Goal: Transaction & Acquisition: Purchase product/service

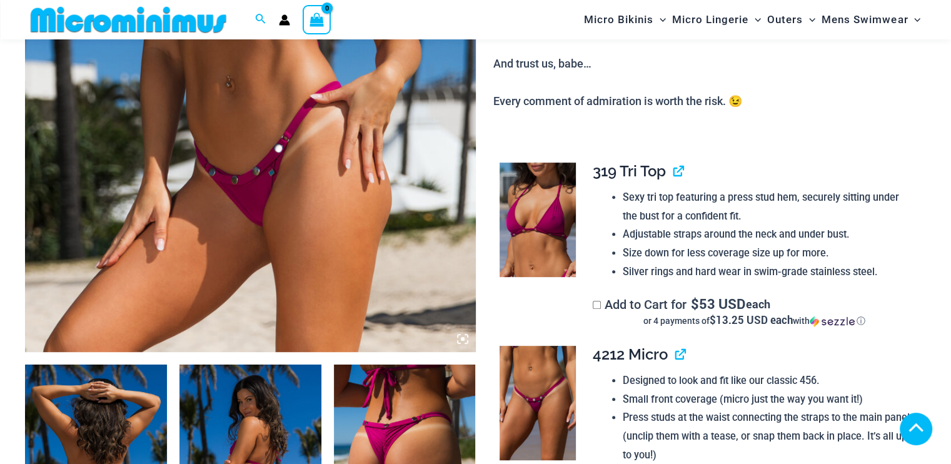
scroll to position [438, 0]
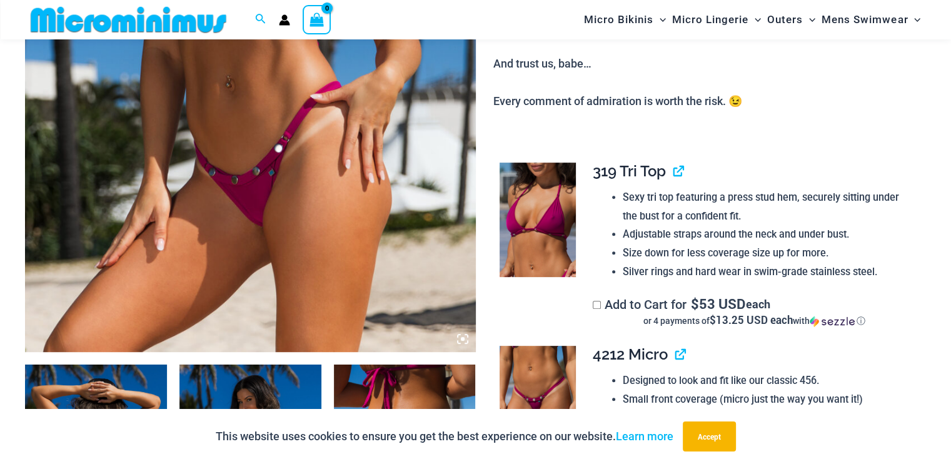
click at [463, 335] on icon at bounding box center [462, 338] width 11 height 11
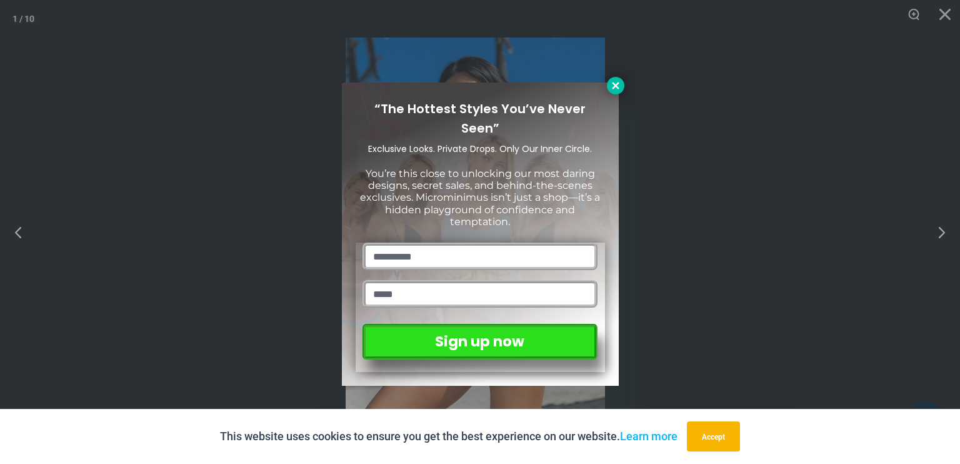
click at [619, 86] on icon at bounding box center [615, 85] width 11 height 11
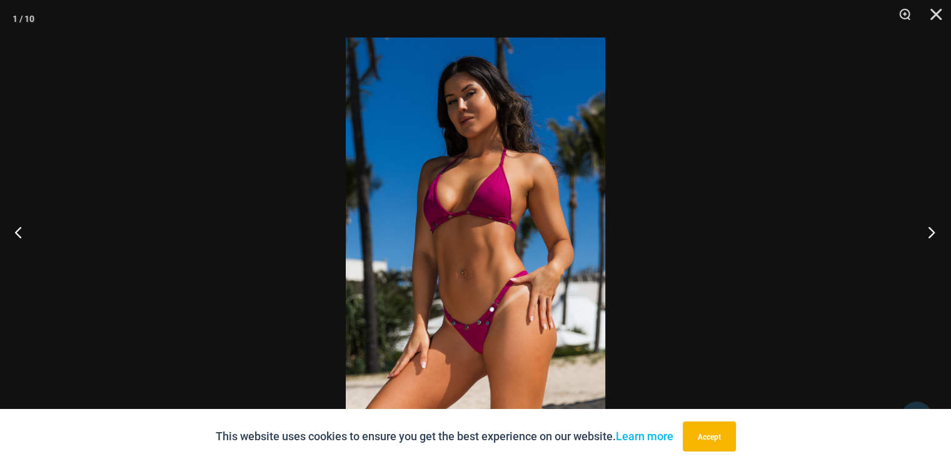
click at [932, 229] on button "Next" at bounding box center [927, 232] width 47 height 63
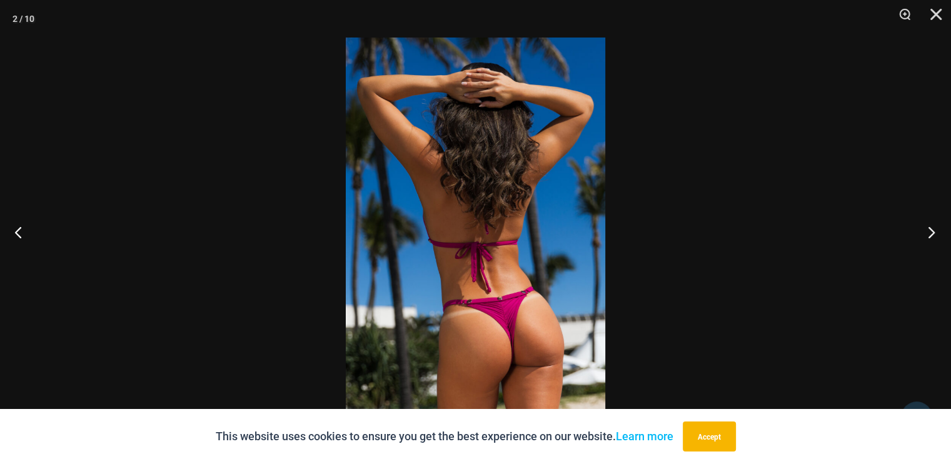
click at [933, 230] on button "Next" at bounding box center [927, 232] width 47 height 63
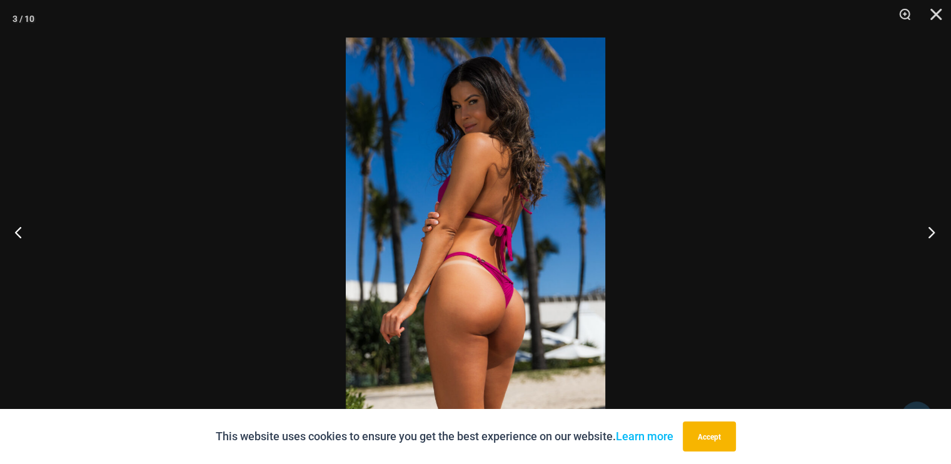
click at [933, 230] on button "Next" at bounding box center [927, 232] width 47 height 63
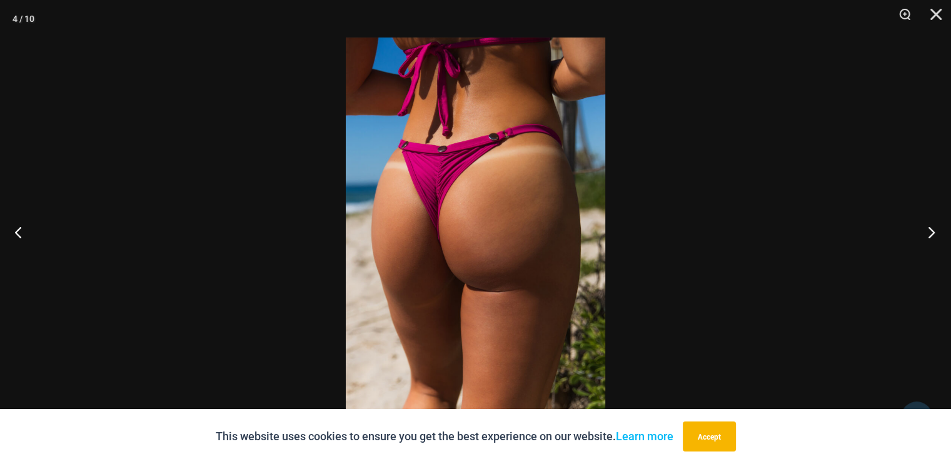
click at [933, 230] on button "Next" at bounding box center [927, 232] width 47 height 63
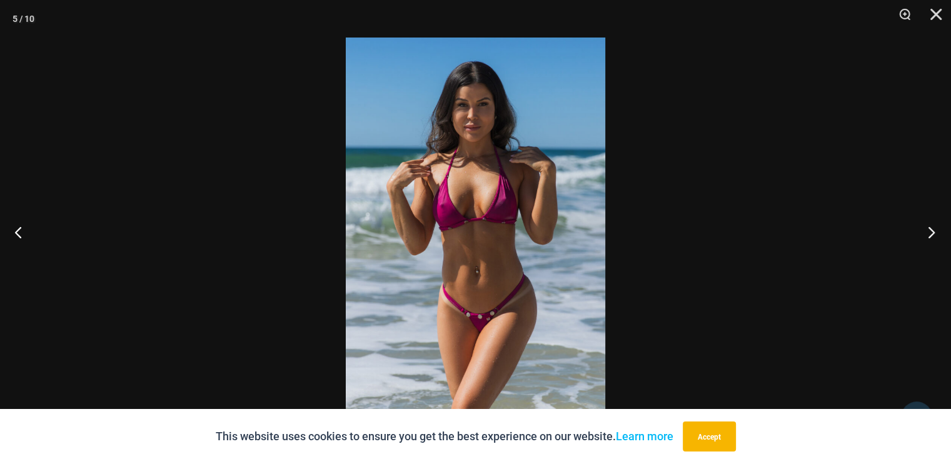
click at [933, 231] on button "Next" at bounding box center [927, 232] width 47 height 63
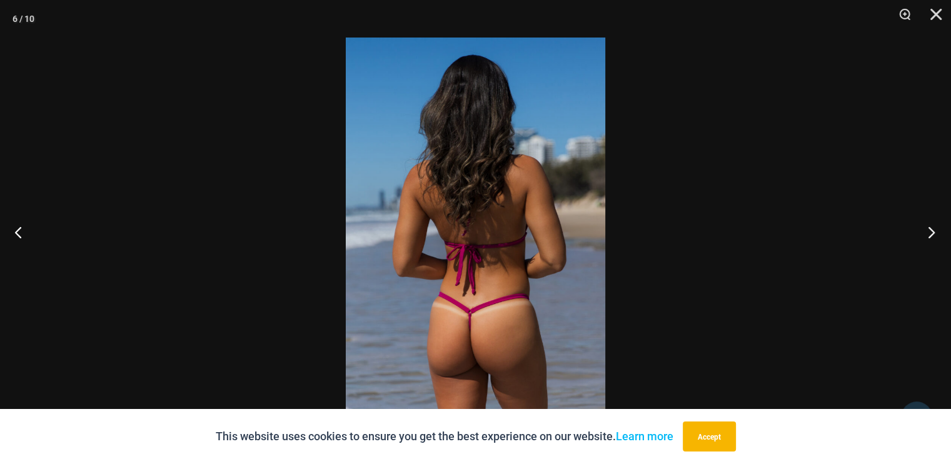
click at [933, 231] on button "Next" at bounding box center [927, 232] width 47 height 63
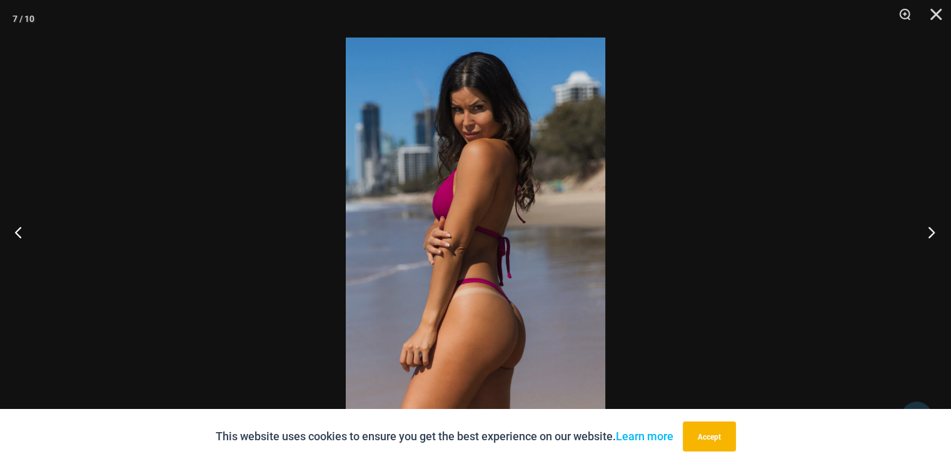
click at [933, 231] on button "Next" at bounding box center [927, 232] width 47 height 63
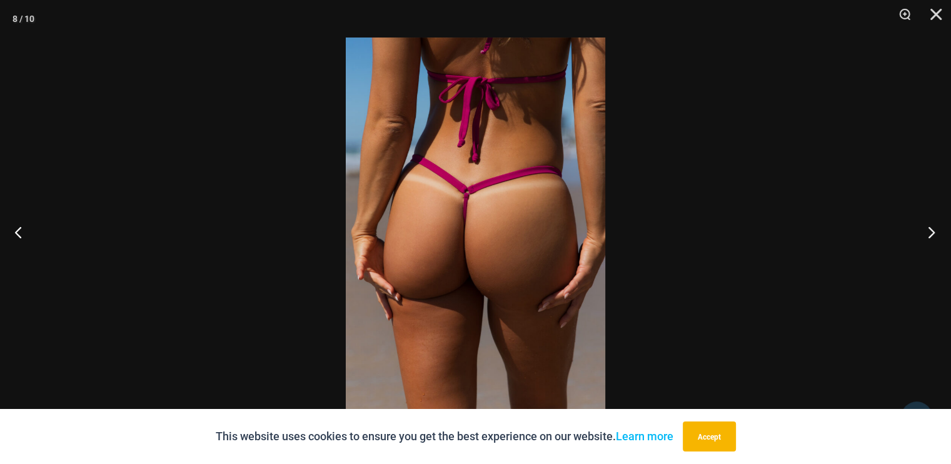
click at [933, 231] on button "Next" at bounding box center [927, 232] width 47 height 63
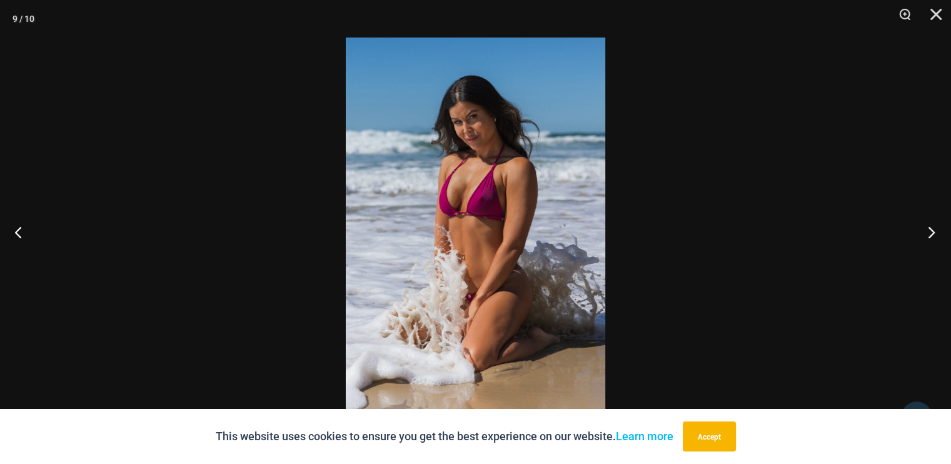
click at [933, 231] on button "Next" at bounding box center [927, 232] width 47 height 63
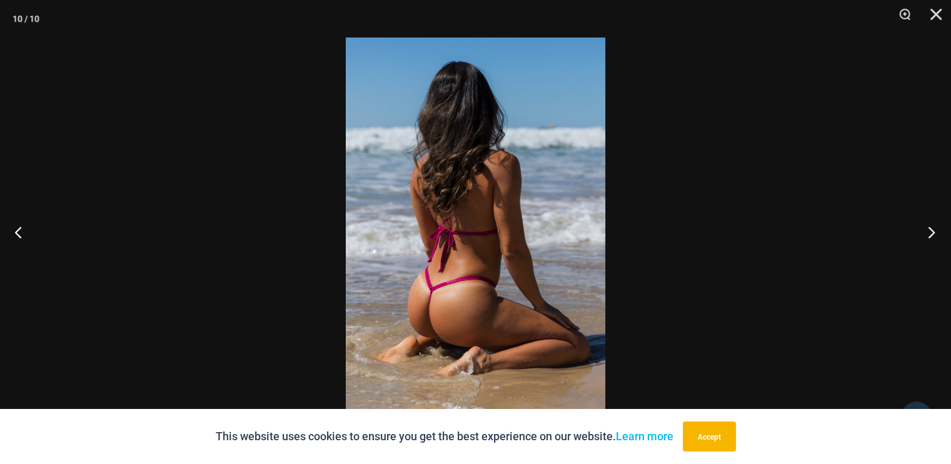
click at [933, 232] on button "Next" at bounding box center [927, 232] width 47 height 63
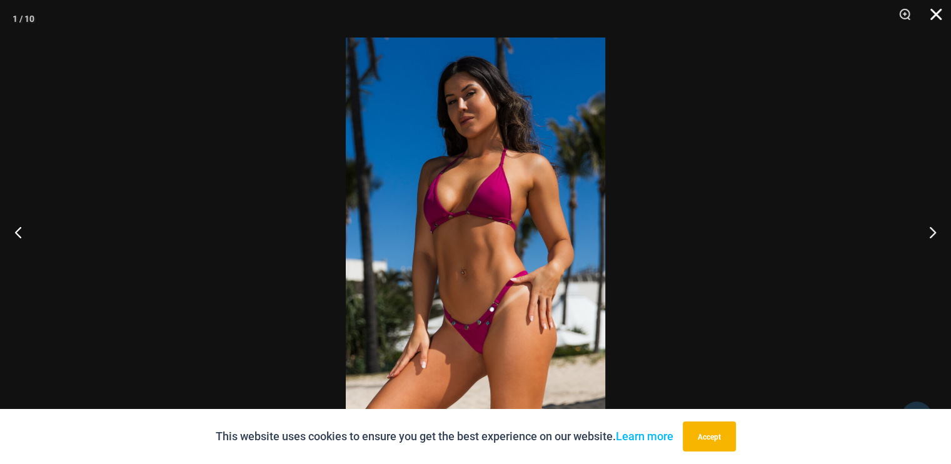
click at [938, 17] on button "Close" at bounding box center [931, 19] width 31 height 38
